Goal: Task Accomplishment & Management: Manage account settings

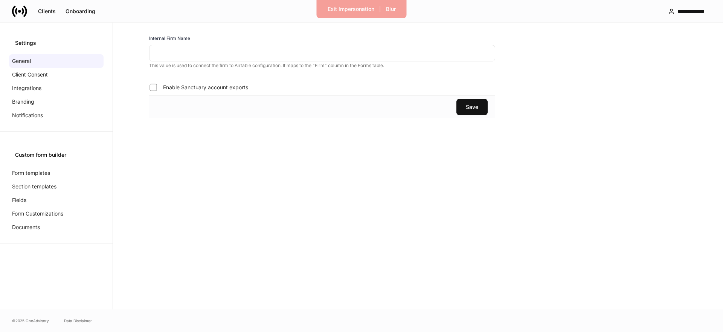
type input "********"
click at [54, 75] on div "Client Consent" at bounding box center [56, 75] width 95 height 14
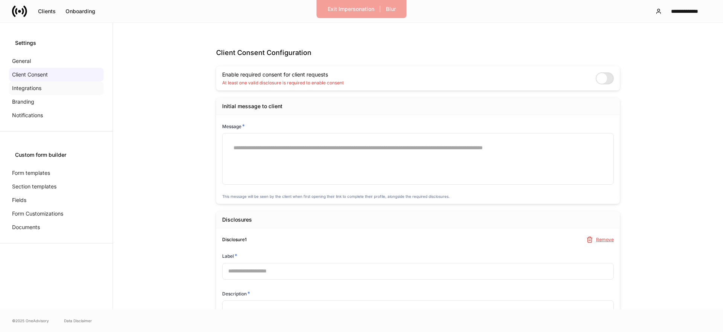
click at [42, 88] on div "Integrations" at bounding box center [56, 88] width 95 height 14
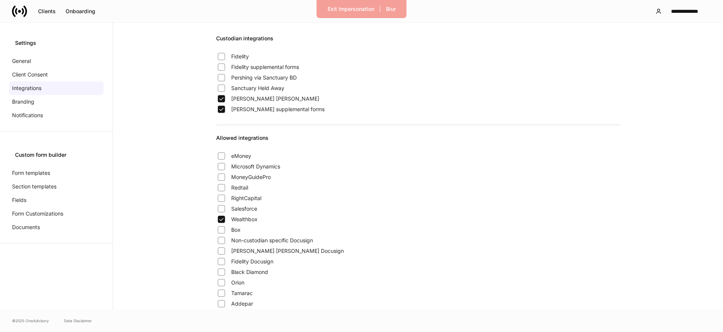
scroll to position [138, 0]
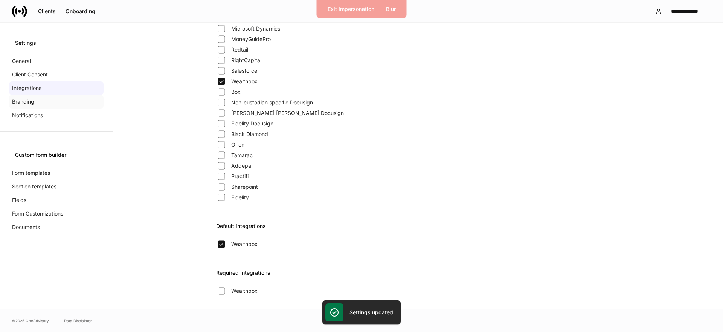
click at [56, 104] on div "Branding" at bounding box center [56, 102] width 95 height 14
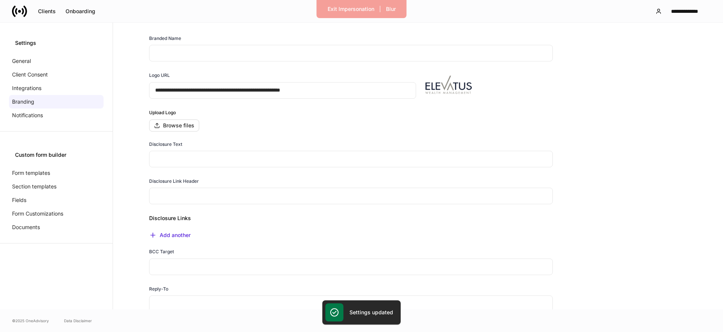
click at [174, 49] on input "text" at bounding box center [351, 53] width 404 height 17
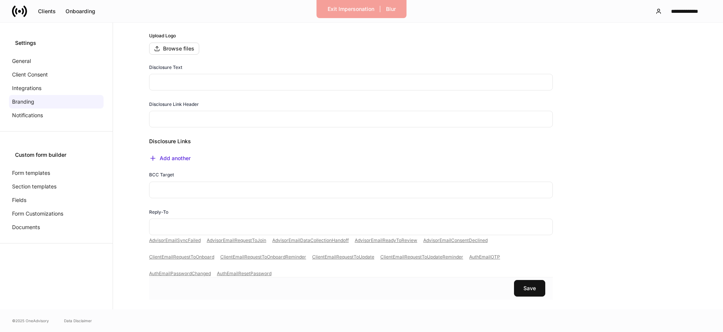
scroll to position [79, 0]
type input "**********"
click at [529, 290] on button "Save" at bounding box center [529, 286] width 31 height 17
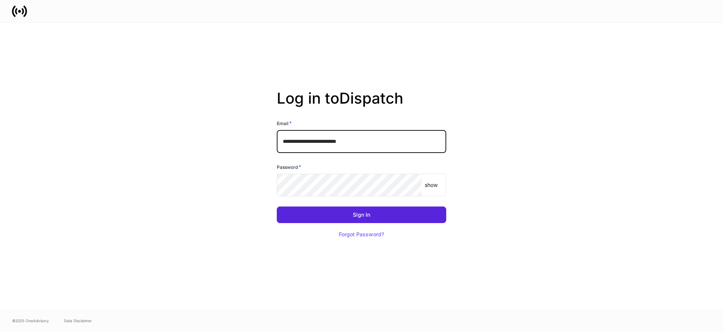
drag, startPoint x: 385, startPoint y: 135, endPoint x: 381, endPoint y: 144, distance: 9.4
click at [385, 135] on input "**********" at bounding box center [362, 141] width 170 height 23
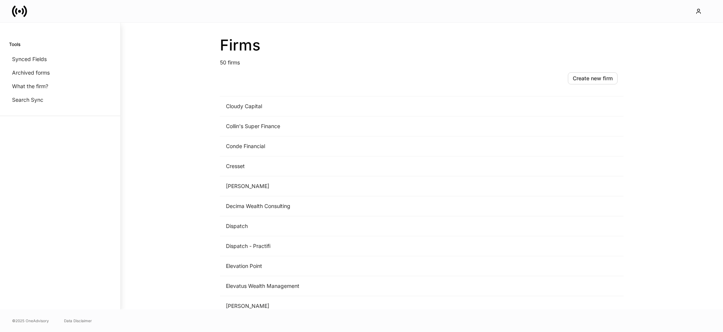
scroll to position [296, 0]
click at [141, 88] on div "Firms 50 firms Create new firm Name sorted ascending Type Apollon Wealth Manage…" at bounding box center [422, 166] width 603 height 287
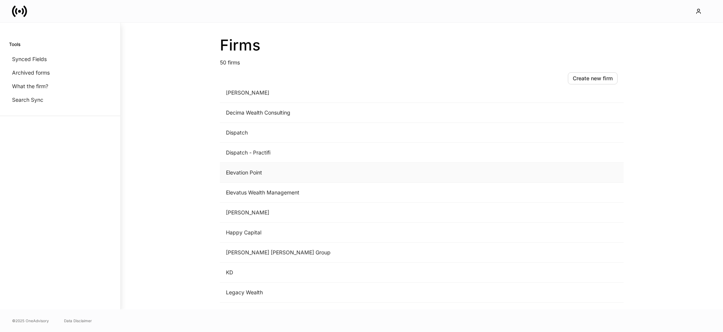
scroll to position [365, 0]
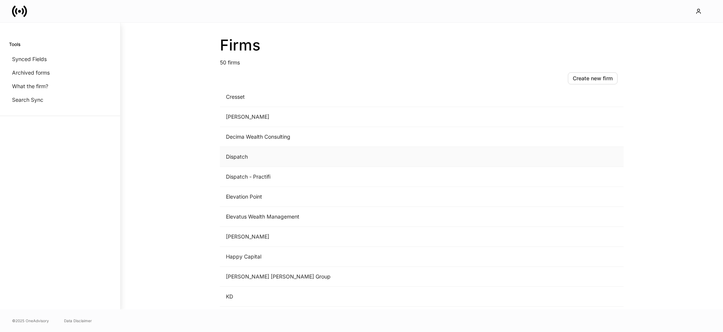
click at [258, 155] on td "Dispatch" at bounding box center [359, 157] width 279 height 20
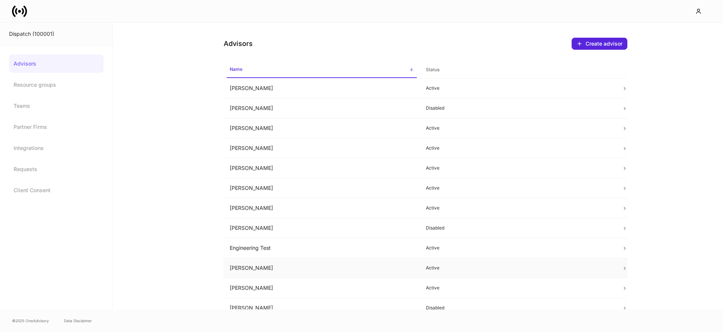
click at [263, 274] on td "[PERSON_NAME]" at bounding box center [322, 268] width 196 height 20
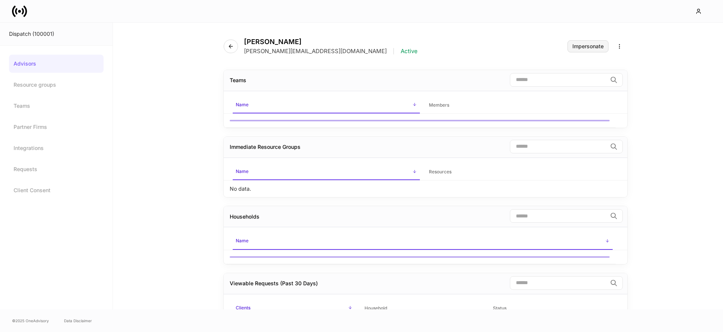
click at [600, 46] on div "Impersonate" at bounding box center [588, 46] width 31 height 5
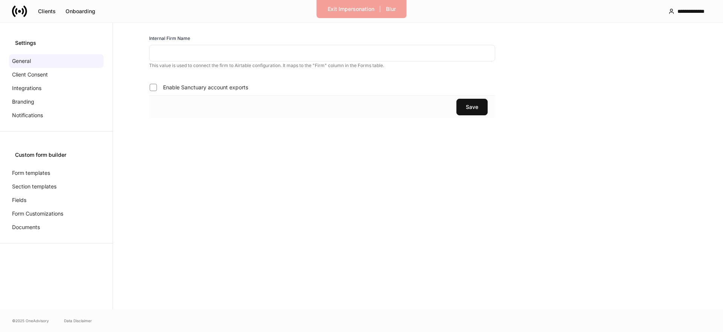
type input "********"
click at [47, 93] on div "Integrations" at bounding box center [56, 88] width 95 height 14
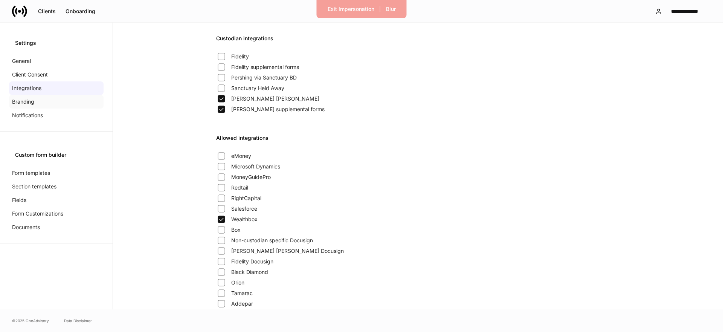
click at [43, 103] on div "Branding" at bounding box center [56, 102] width 95 height 14
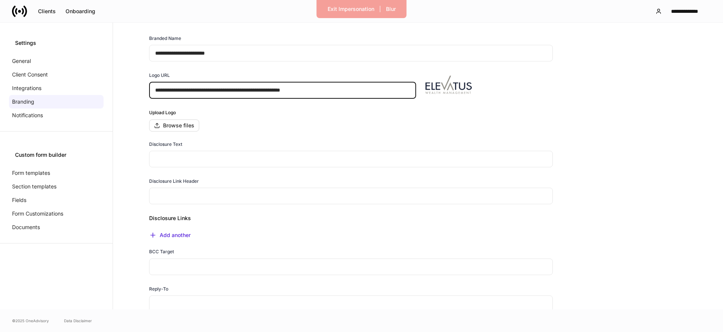
drag, startPoint x: 340, startPoint y: 91, endPoint x: 199, endPoint y: 99, distance: 141.1
click at [150, 85] on input "**********" at bounding box center [282, 90] width 267 height 17
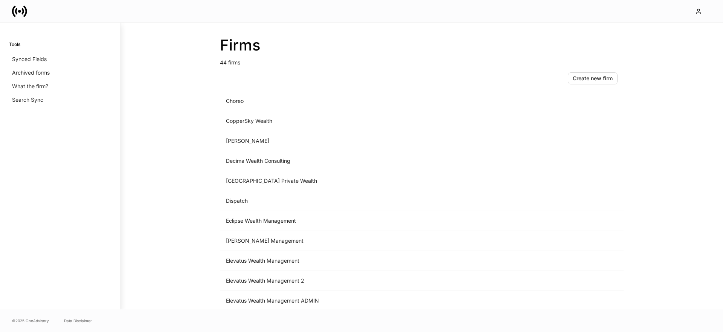
scroll to position [429, 0]
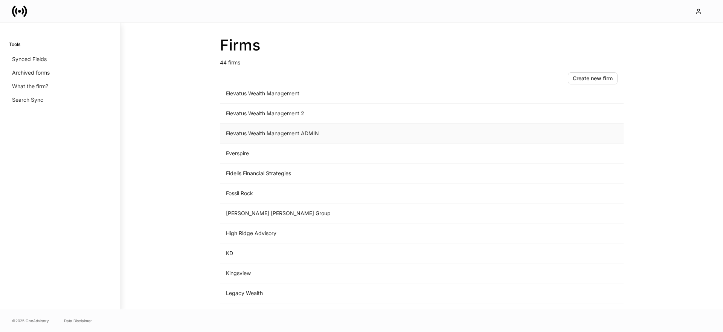
click at [257, 129] on td "Elevatus Wealth Management ADMIN" at bounding box center [359, 134] width 279 height 20
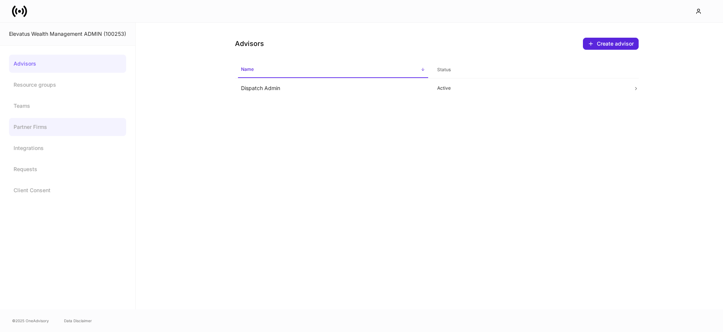
click at [61, 132] on link "Partner Firms" at bounding box center [67, 127] width 117 height 18
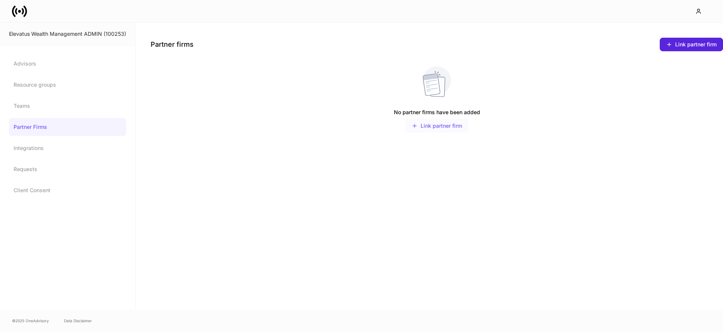
click at [451, 125] on div "Link partner firm" at bounding box center [437, 126] width 50 height 6
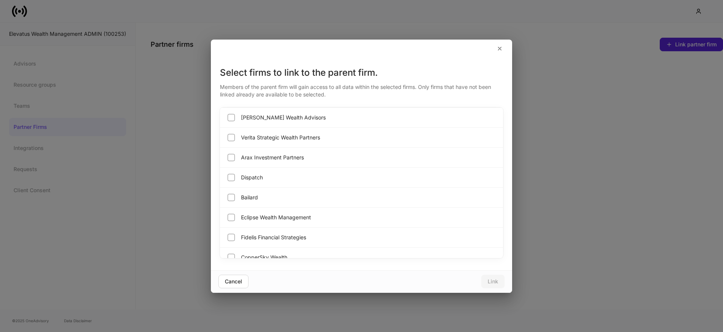
scroll to position [727, 0]
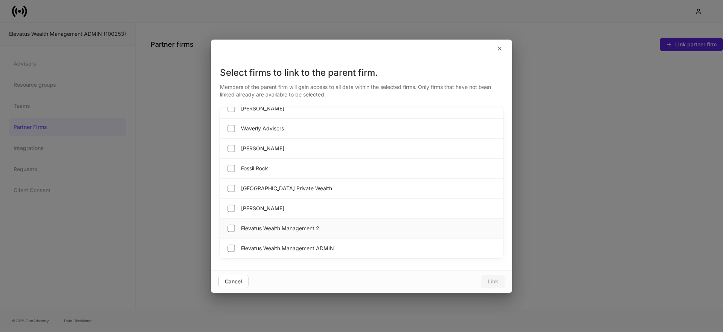
click at [264, 228] on span "Elevatus Wealth Management 2" at bounding box center [280, 229] width 78 height 8
click at [235, 282] on div "Cancel" at bounding box center [233, 281] width 17 height 5
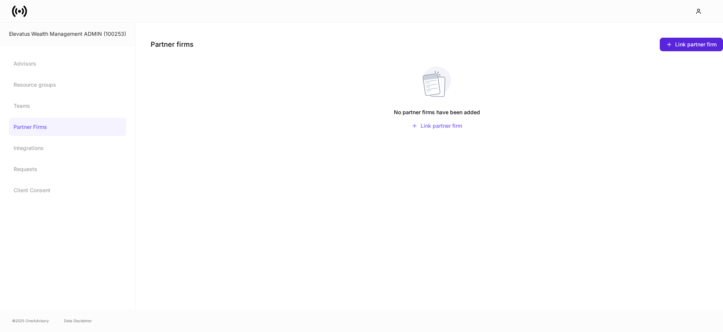
drag, startPoint x: 441, startPoint y: 199, endPoint x: 72, endPoint y: 179, distance: 369.7
click at [434, 199] on div "Partner firms Link partner firm No partner firms have been added Link partner f…" at bounding box center [430, 166] width 588 height 287
click at [17, 11] on icon at bounding box center [19, 11] width 15 height 15
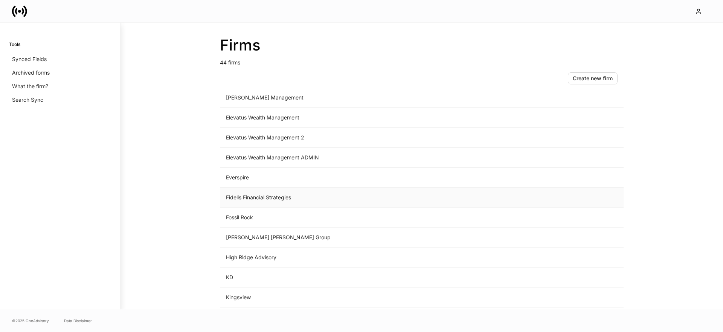
scroll to position [392, 0]
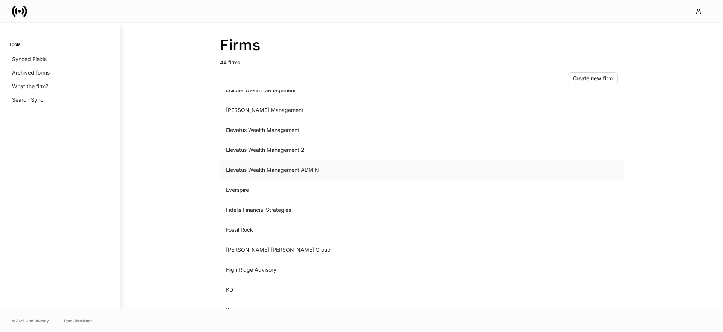
click at [278, 167] on td "Elevatus Wealth Management ADMIN" at bounding box center [359, 170] width 279 height 20
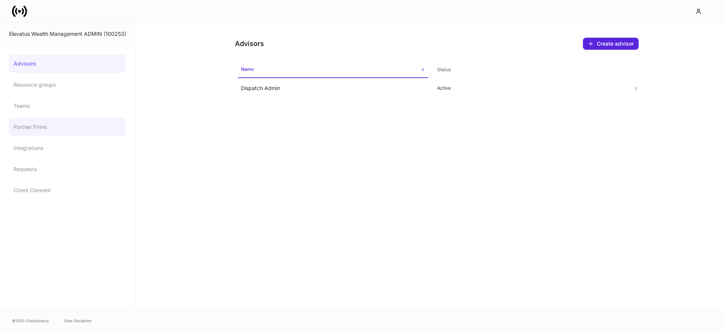
click at [46, 124] on link "Partner Firms" at bounding box center [67, 127] width 117 height 18
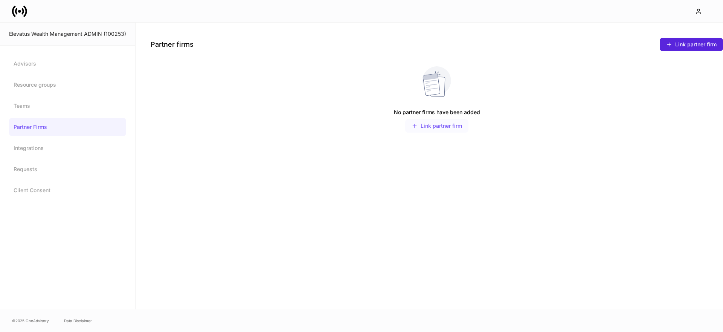
click at [451, 121] on button "Link partner firm" at bounding box center [436, 126] width 63 height 14
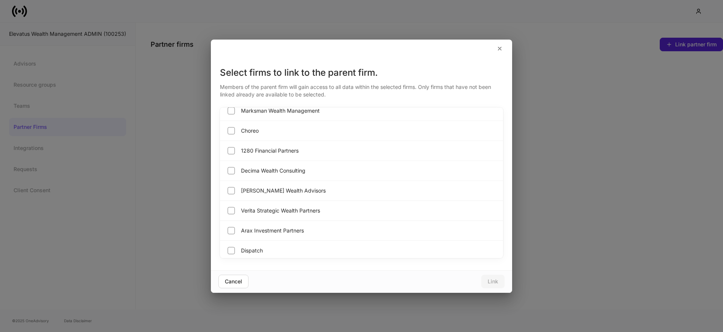
scroll to position [727, 0]
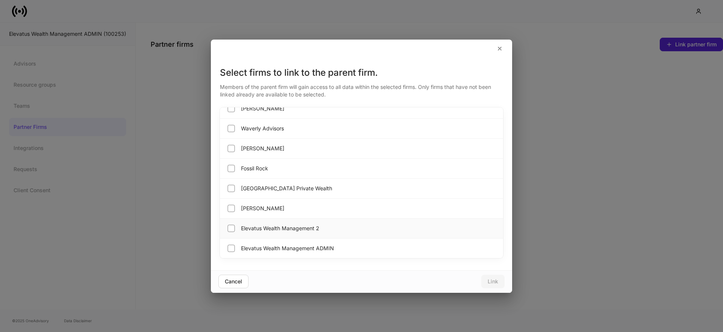
click at [303, 226] on span "Elevatus Wealth Management 2" at bounding box center [280, 229] width 78 height 8
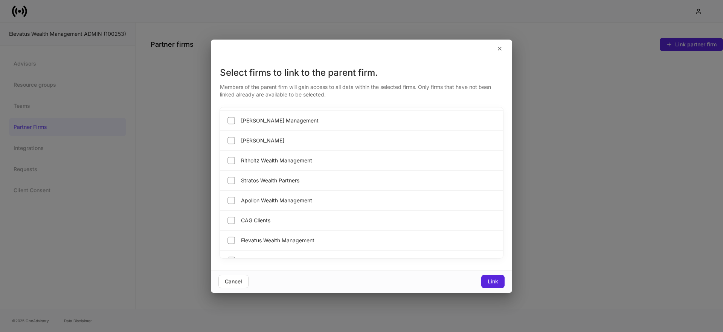
scroll to position [176, 0]
click at [292, 237] on span "Elevatus Wealth Management" at bounding box center [277, 241] width 73 height 8
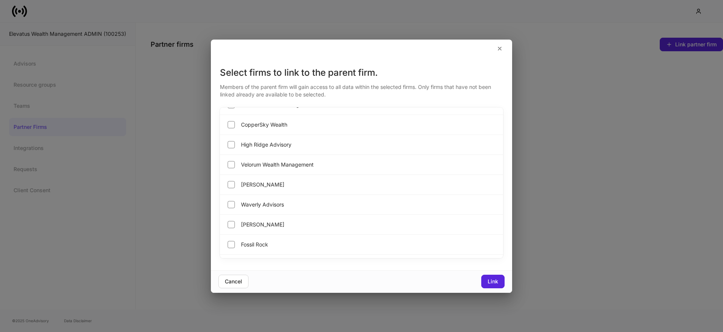
scroll to position [727, 0]
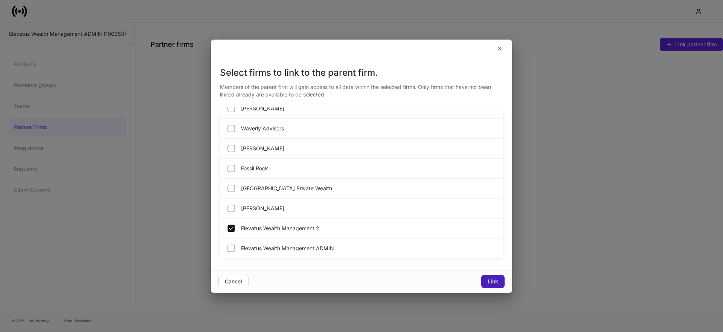
click at [482, 280] on button "Link" at bounding box center [492, 282] width 23 height 14
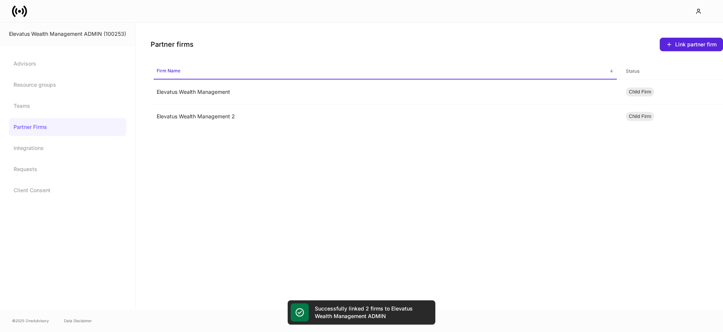
scroll to position [668, 0]
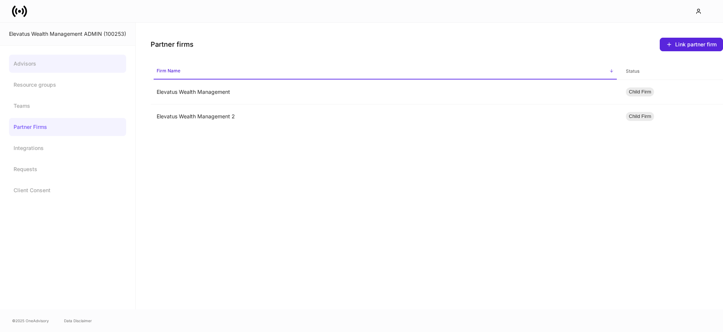
click at [95, 56] on link "Advisors" at bounding box center [67, 64] width 117 height 18
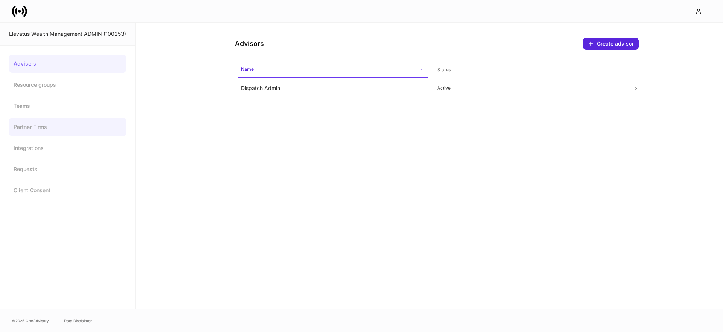
click at [48, 132] on link "Partner Firms" at bounding box center [67, 127] width 117 height 18
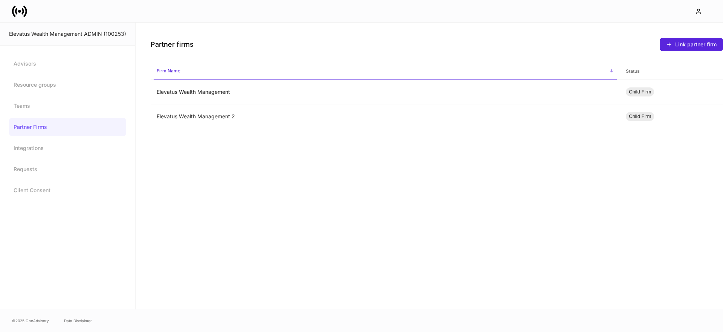
drag, startPoint x: 464, startPoint y: 210, endPoint x: 147, endPoint y: 18, distance: 371.0
click at [462, 207] on div "Partner firms Link partner firm Firm Name sorted ascending Status Elevatus Weal…" at bounding box center [430, 166] width 588 height 287
click at [266, 159] on div "Partner firms Link partner firm Firm Name sorted ascending Status Elevatus Weal…" at bounding box center [430, 166] width 588 height 287
click at [23, 7] on icon at bounding box center [19, 11] width 15 height 15
